Goal: Task Accomplishment & Management: Manage account settings

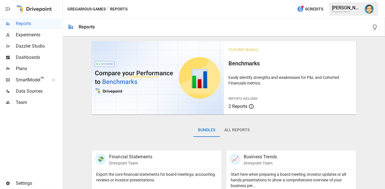
click at [7, 183] on icon at bounding box center [7, 184] width 3 height 4
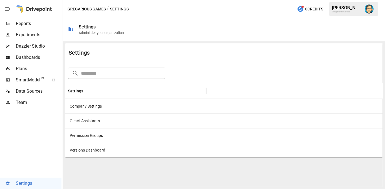
click at [111, 119] on div "GenAI Assistants" at bounding box center [135, 121] width 141 height 15
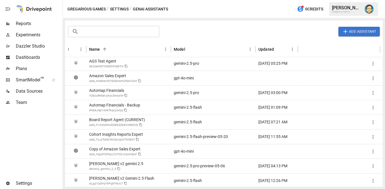
scroll to position [1, 0]
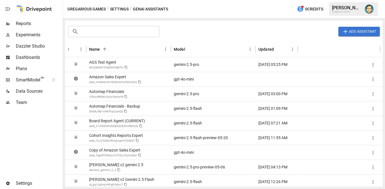
click at [371, 11] on img "Dana Basken" at bounding box center [369, 9] width 9 height 9
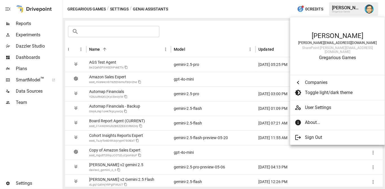
click at [322, 104] on span "User Settings" at bounding box center [342, 107] width 75 height 7
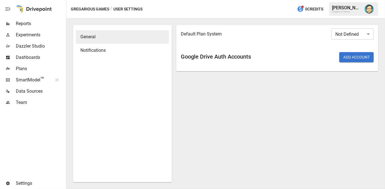
drag, startPoint x: 62, startPoint y: 89, endPoint x: 65, endPoint y: 89, distance: 2.9
click at [65, 89] on div at bounding box center [65, 94] width 1 height 189
click at [8, 182] on icon at bounding box center [7, 184] width 3 height 4
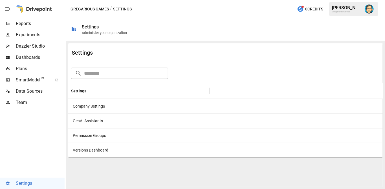
click at [78, 122] on div "GenAI Assistants" at bounding box center [138, 121] width 141 height 15
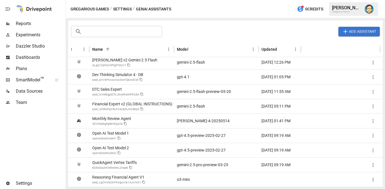
scroll to position [124, 0]
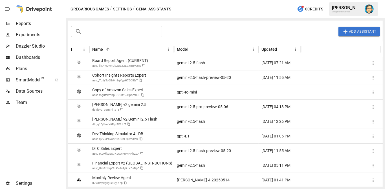
click at [190, 28] on div "Add Assistant" at bounding box center [272, 32] width 216 height 10
click at [214, 26] on div "​ ​ Add Assistant" at bounding box center [225, 31] width 311 height 12
click at [206, 28] on div "Add Assistant" at bounding box center [272, 32] width 216 height 10
click at [28, 182] on span "Settings" at bounding box center [40, 183] width 49 height 7
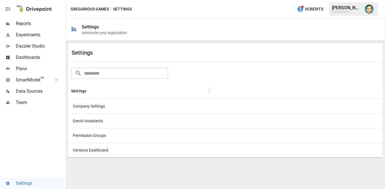
click at [108, 148] on div "Versions Dashboard" at bounding box center [138, 150] width 141 height 15
